Goal: Navigation & Orientation: Find specific page/section

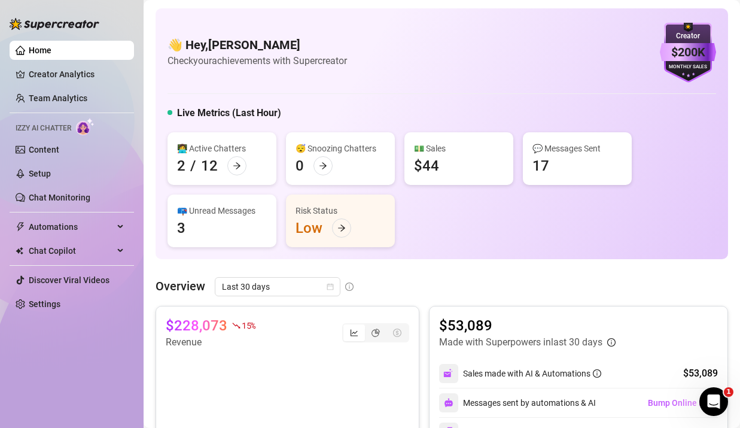
click at [427, 60] on div "👋 Hey, [PERSON_NAME] Check your achievements with Supercreator $200K Creator Mo…" at bounding box center [442, 53] width 549 height 60
click at [320, 162] on icon "arrow-right" at bounding box center [323, 166] width 8 height 8
click at [231, 166] on div at bounding box center [236, 165] width 19 height 19
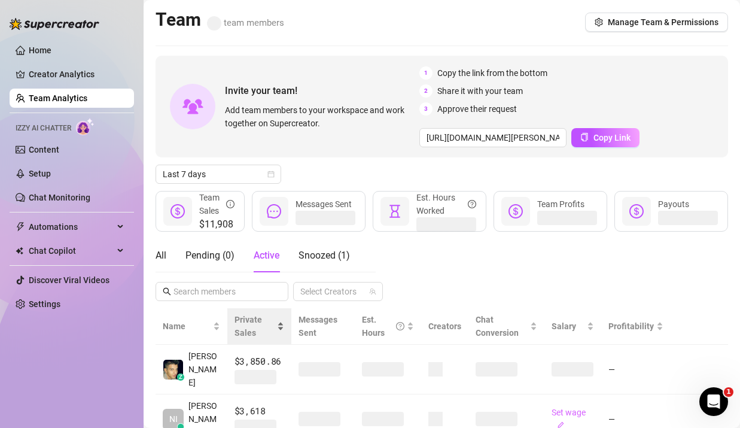
scroll to position [32, 0]
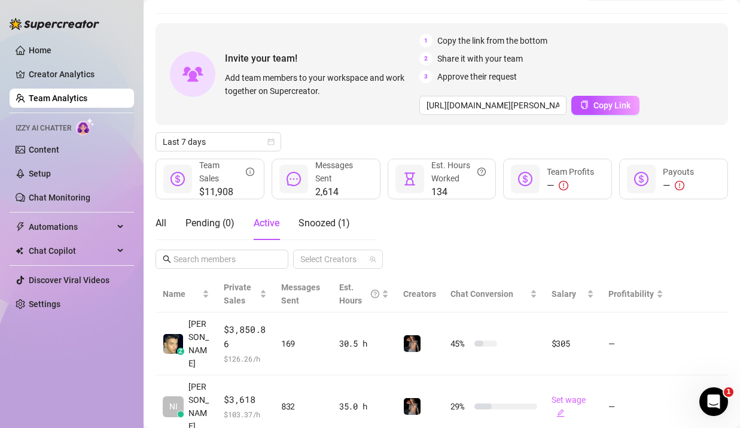
click at [527, 179] on icon "dollar-circle" at bounding box center [525, 179] width 14 height 14
